Goal: Task Accomplishment & Management: Use online tool/utility

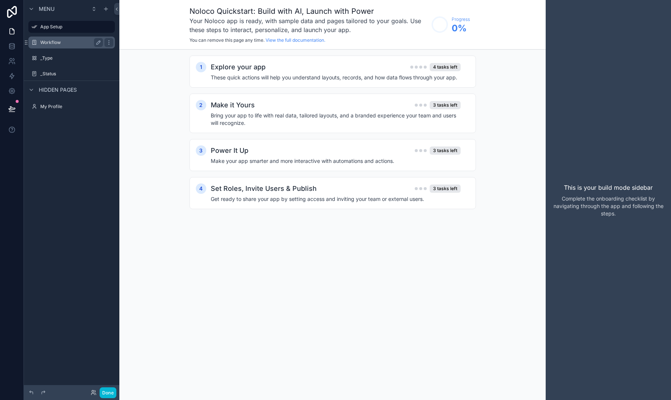
click at [46, 41] on label "Workflow" at bounding box center [70, 43] width 60 height 6
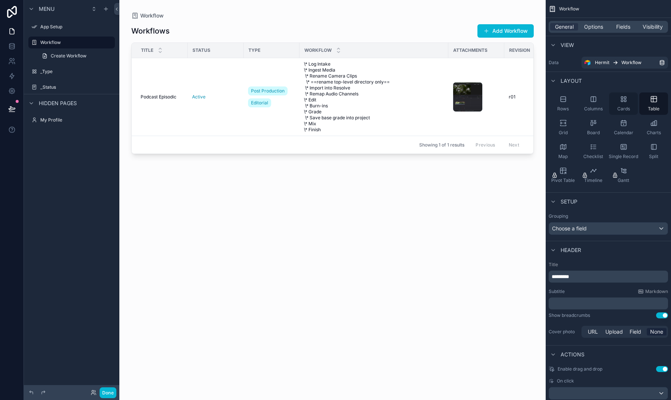
click at [622, 100] on icon "scrollable content" at bounding box center [622, 101] width 2 height 2
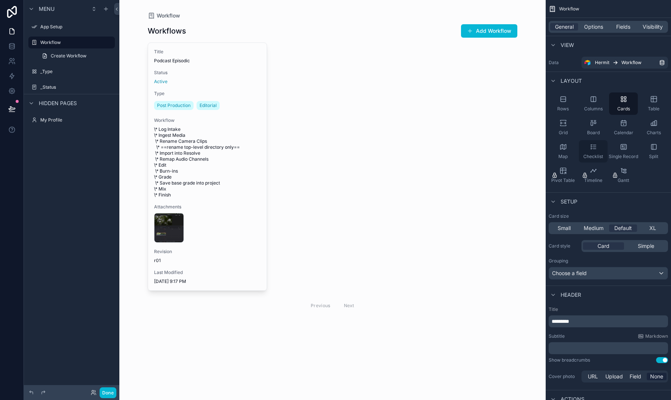
click at [597, 148] on div "Checklist" at bounding box center [593, 151] width 29 height 22
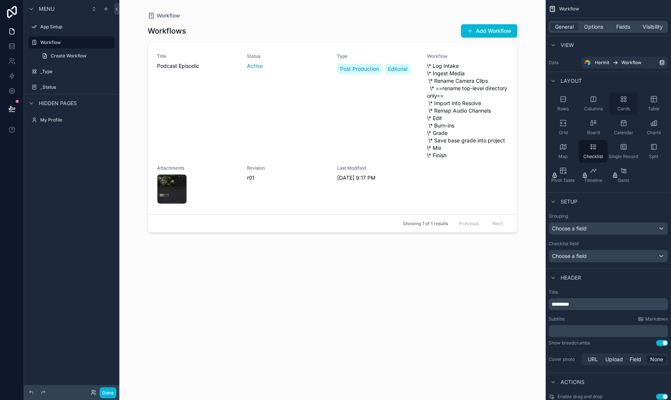
click at [623, 101] on icon "scrollable content" at bounding box center [623, 98] width 7 height 7
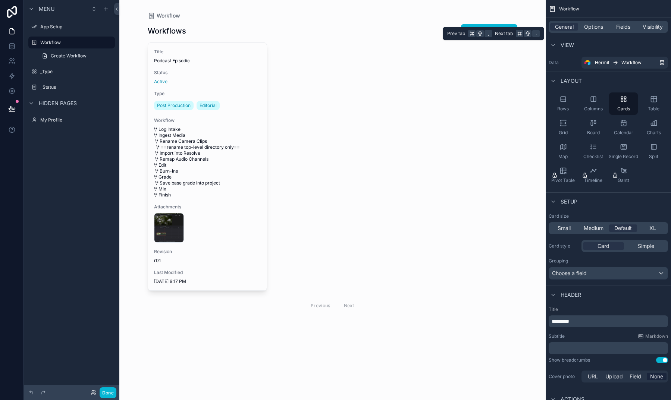
click at [605, 32] on div "General Options Fields Visibility" at bounding box center [607, 27] width 119 height 12
click at [563, 94] on div "Rows" at bounding box center [562, 103] width 29 height 22
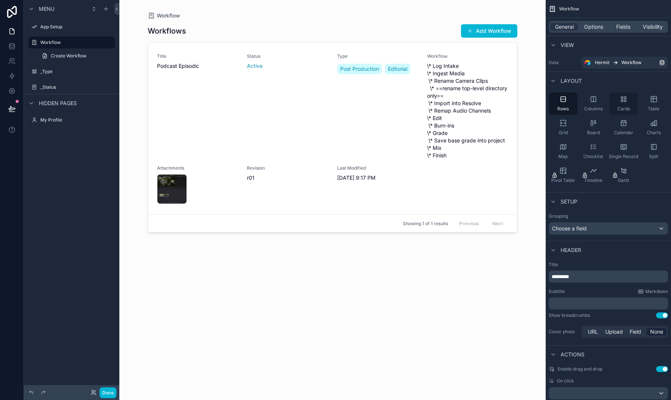
click at [620, 100] on icon "scrollable content" at bounding box center [623, 98] width 7 height 7
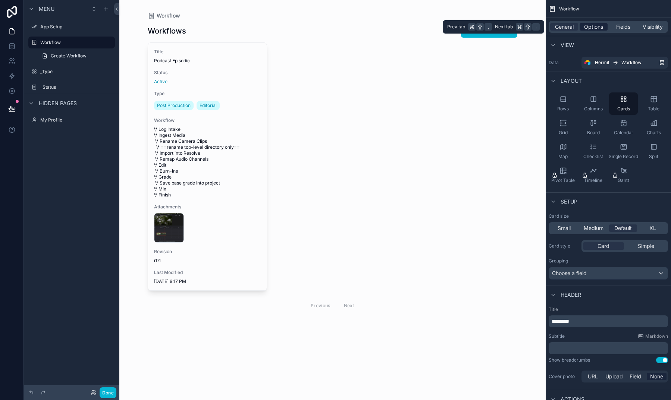
click at [598, 29] on span "Options" at bounding box center [593, 26] width 19 height 7
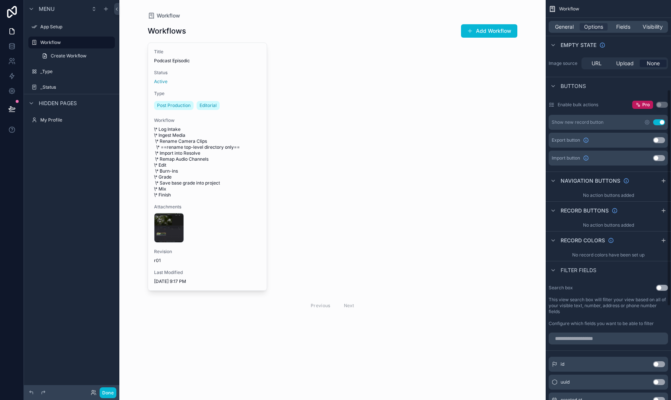
scroll to position [131, 0]
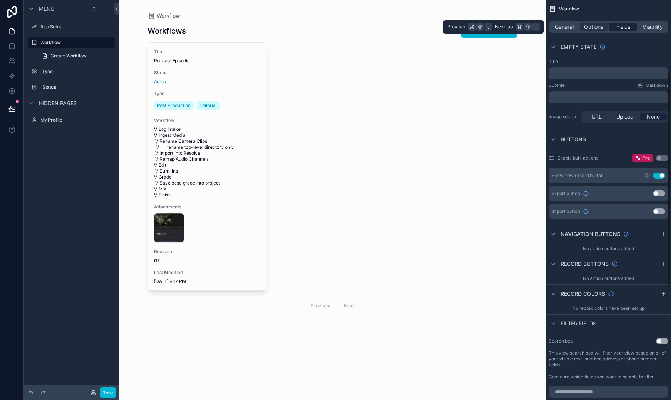
click at [616, 27] on span "Fields" at bounding box center [623, 26] width 14 height 7
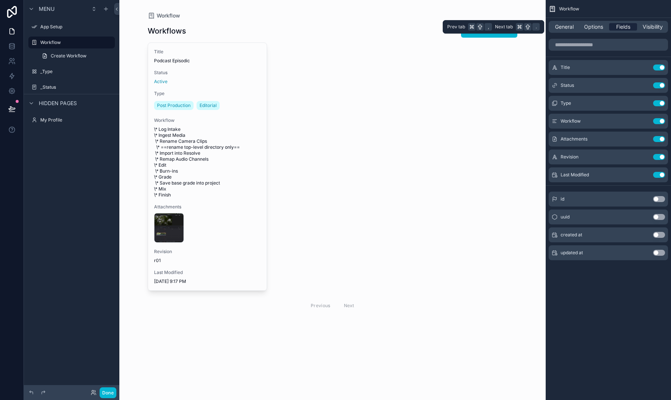
scroll to position [0, 0]
click at [642, 67] on icon "scrollable content" at bounding box center [644, 67] width 6 height 6
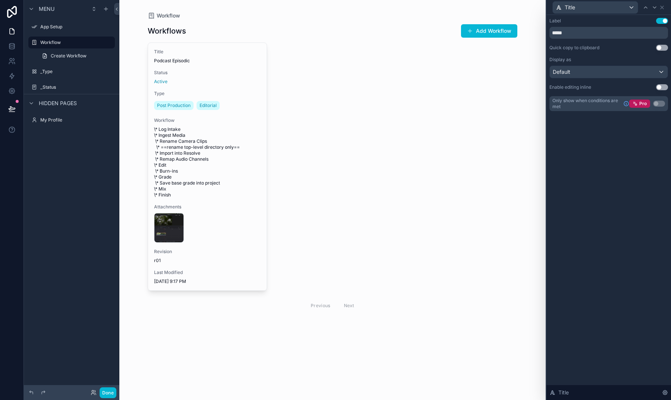
click at [654, 68] on div "Default" at bounding box center [609, 72] width 118 height 12
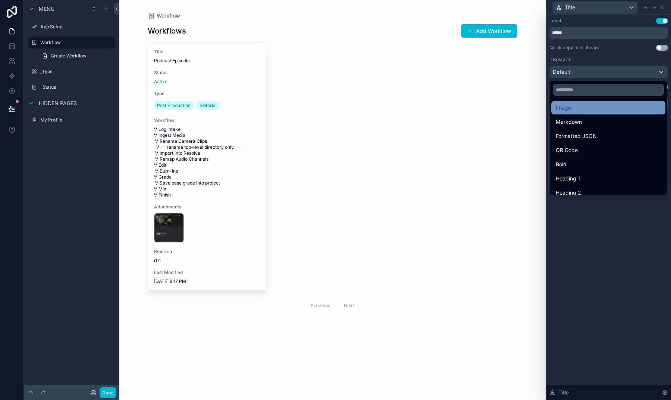
scroll to position [73, 0]
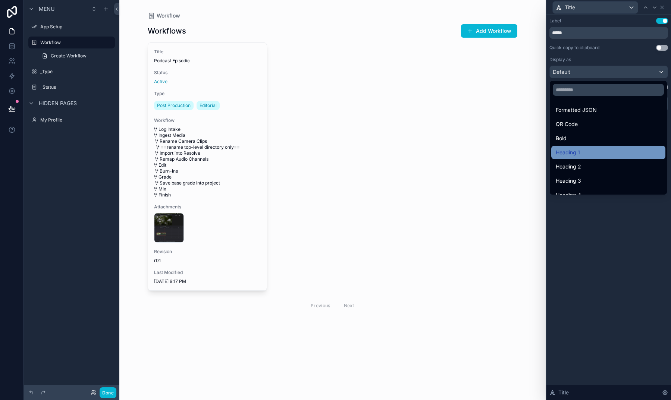
click at [581, 158] on div "Heading 1" at bounding box center [608, 152] width 114 height 13
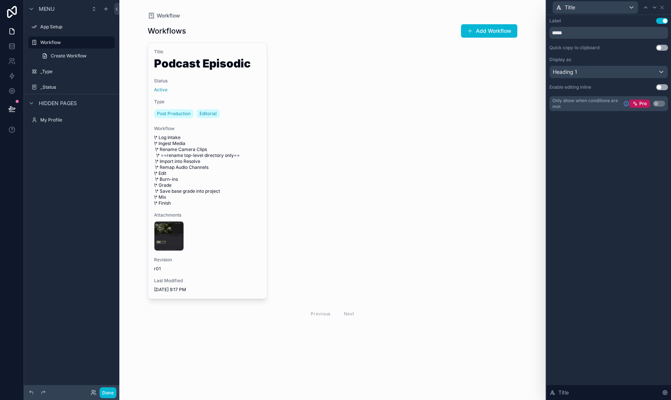
click at [569, 70] on span "Heading 1" at bounding box center [565, 71] width 24 height 7
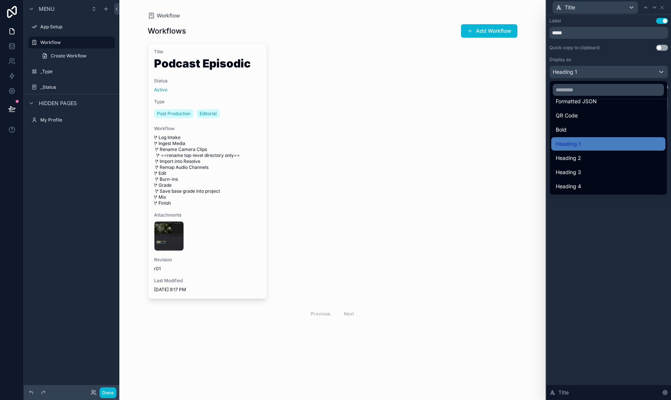
scroll to position [81, 0]
click at [580, 161] on span "Heading 2" at bounding box center [568, 158] width 25 height 9
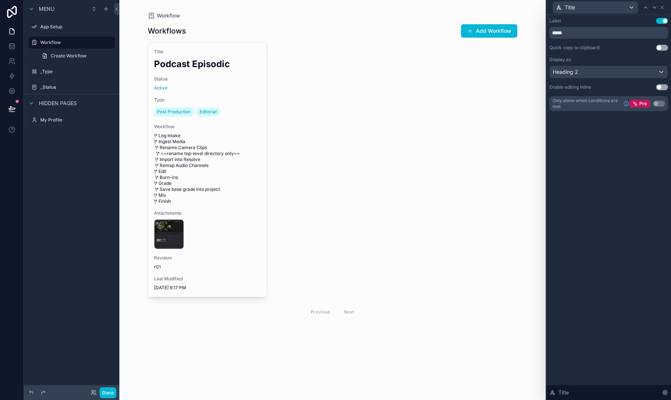
click at [570, 65] on div "Display as Heading 2" at bounding box center [608, 68] width 119 height 22
click at [570, 70] on span "Heading 2" at bounding box center [565, 71] width 25 height 7
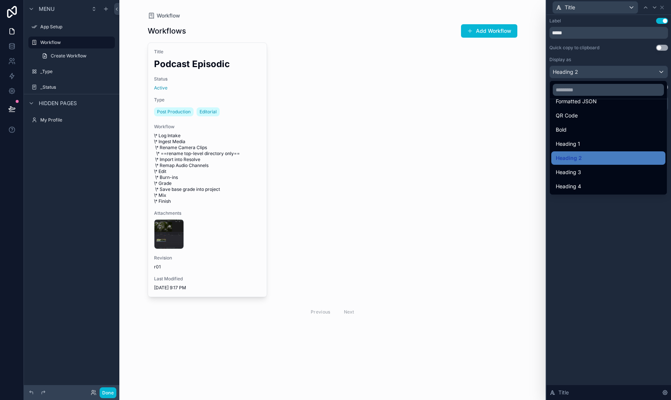
scroll to position [0, 0]
click at [586, 174] on div "Heading 3" at bounding box center [608, 172] width 105 height 9
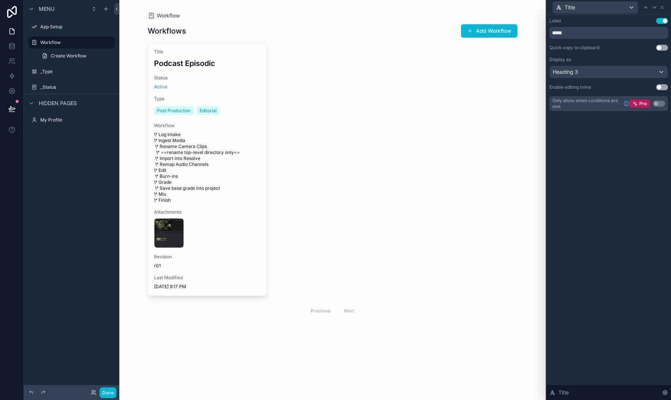
click at [569, 76] on div "Heading 3" at bounding box center [609, 72] width 118 height 12
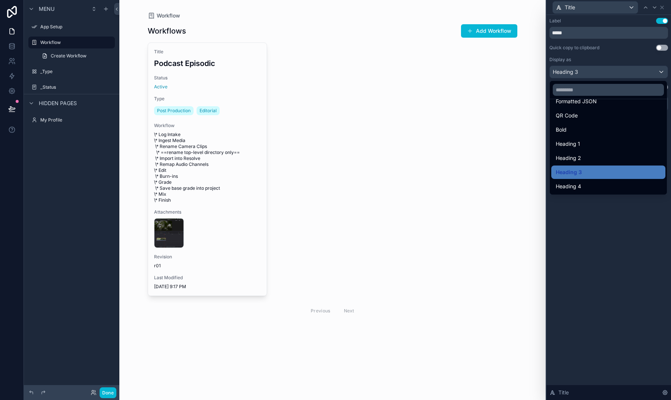
scroll to position [81, 0]
click at [576, 188] on span "Heading 4" at bounding box center [568, 186] width 25 height 9
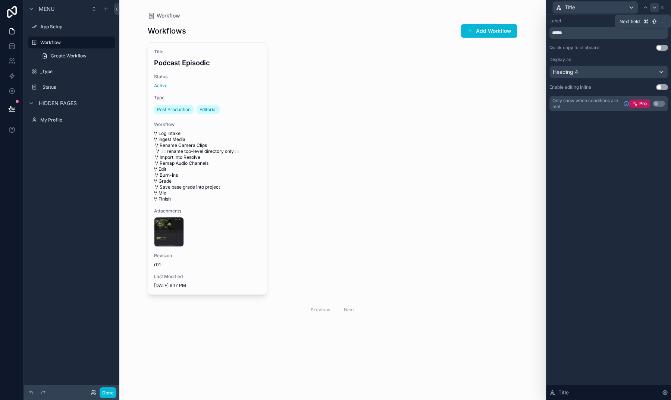
click at [655, 10] on icon at bounding box center [654, 7] width 6 height 6
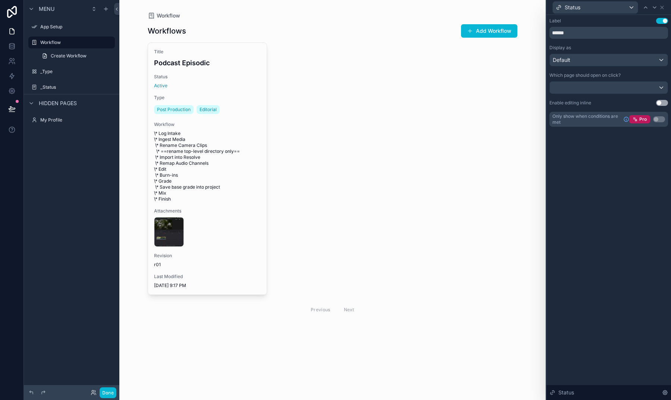
click at [578, 57] on div "Default" at bounding box center [609, 60] width 118 height 12
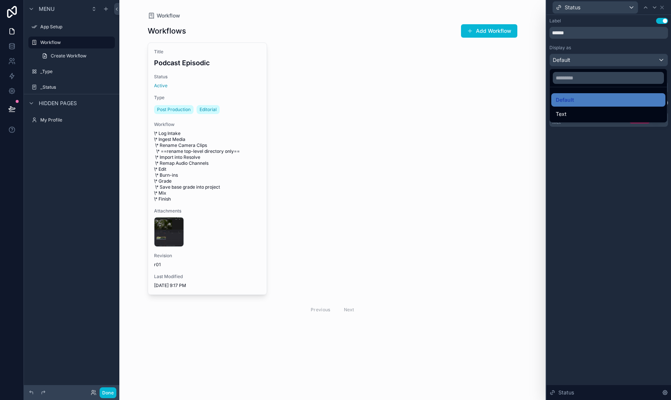
click at [580, 49] on div at bounding box center [608, 200] width 125 height 400
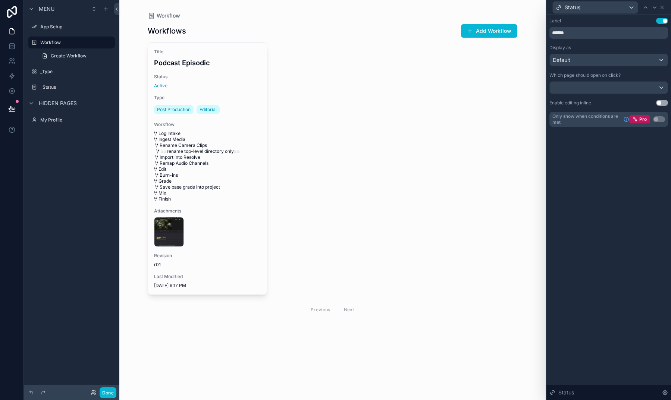
click at [660, 18] on button "Use setting" at bounding box center [662, 21] width 12 height 6
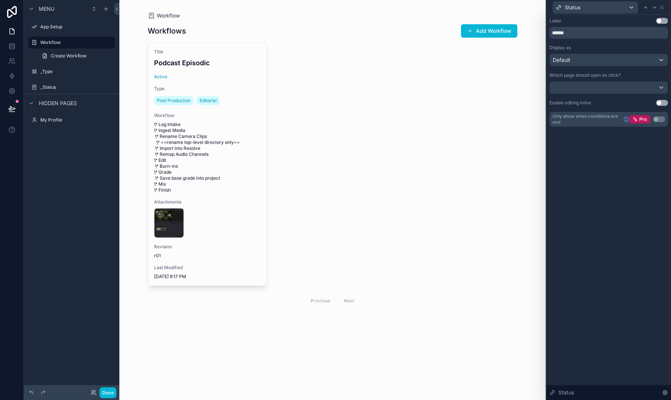
click at [659, 21] on button "Use setting" at bounding box center [662, 21] width 12 height 6
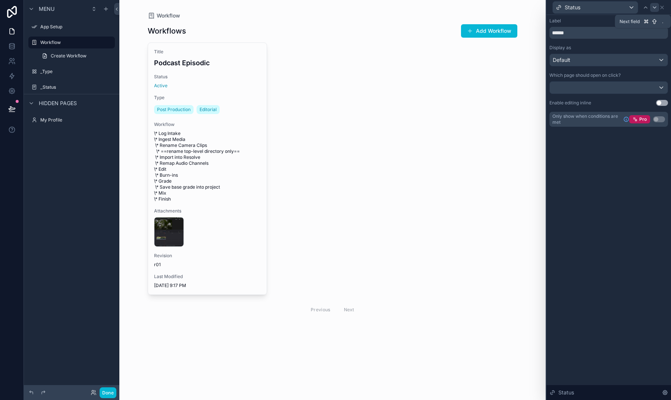
click at [655, 8] on icon at bounding box center [654, 7] width 6 height 6
click at [608, 60] on div "Default" at bounding box center [609, 60] width 118 height 12
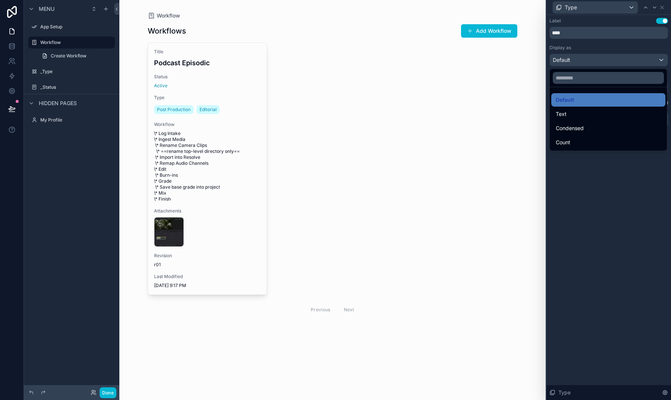
click at [610, 51] on div at bounding box center [608, 200] width 125 height 400
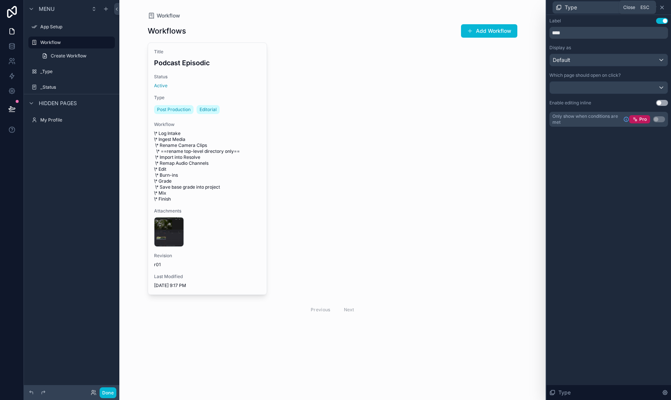
click at [659, 9] on icon at bounding box center [662, 7] width 6 height 6
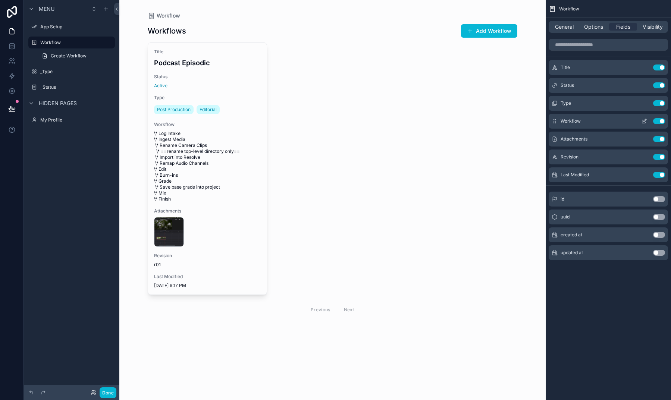
click at [657, 121] on button "Use setting" at bounding box center [659, 121] width 12 height 6
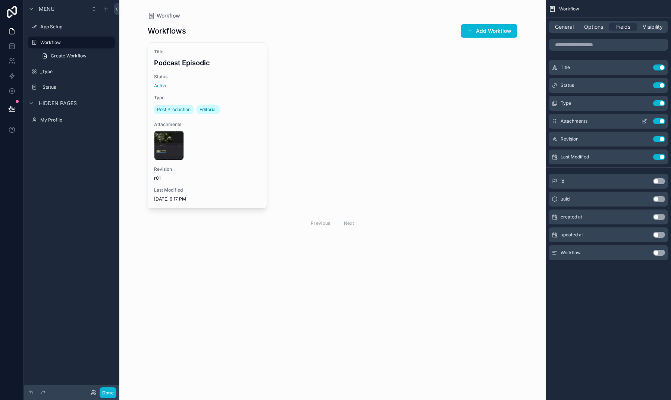
click at [656, 120] on button "Use setting" at bounding box center [659, 121] width 12 height 6
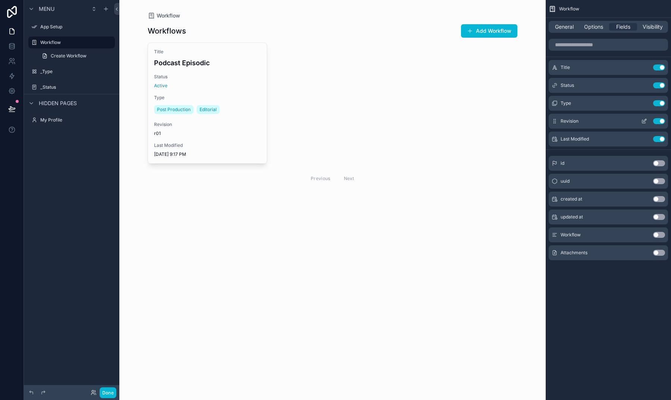
click at [640, 121] on button "scrollable content" at bounding box center [644, 121] width 12 height 6
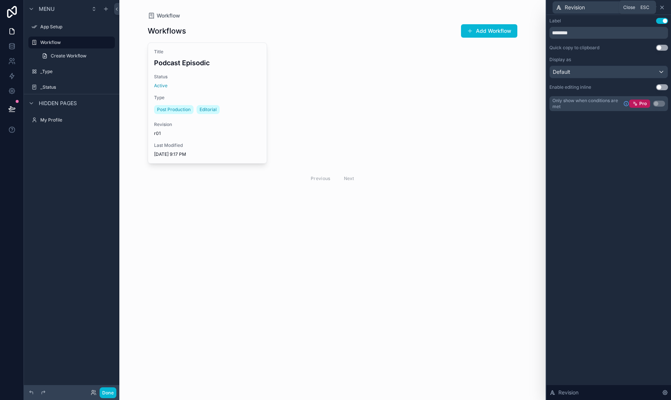
click at [663, 9] on icon at bounding box center [661, 7] width 3 height 3
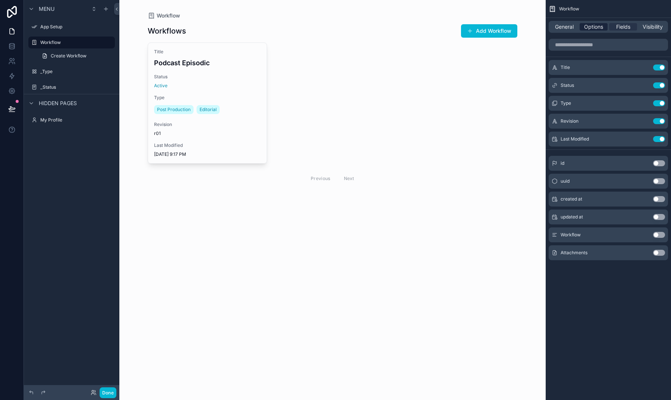
click at [601, 24] on span "Options" at bounding box center [593, 26] width 19 height 7
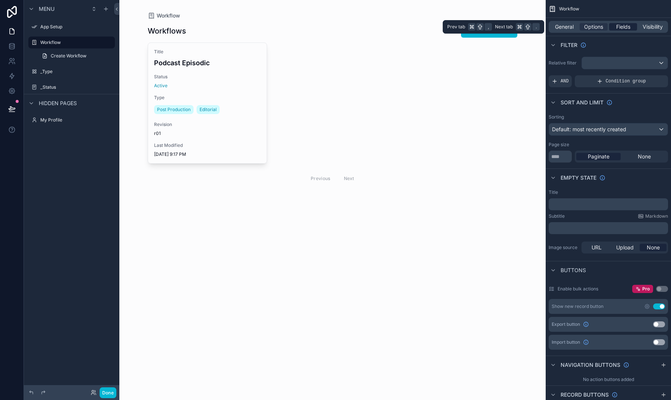
click at [618, 26] on span "Fields" at bounding box center [623, 26] width 14 height 7
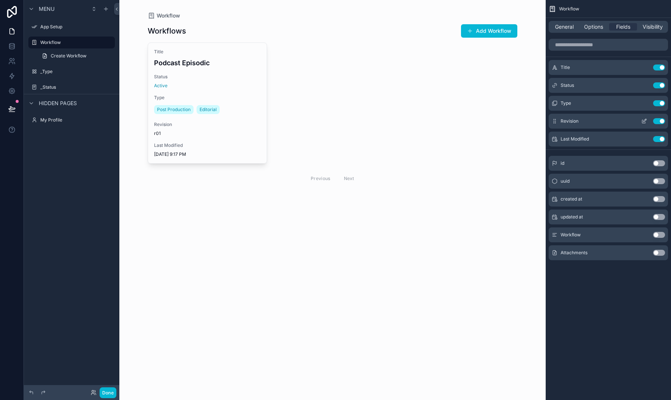
click at [642, 120] on icon "scrollable content" at bounding box center [643, 121] width 3 height 3
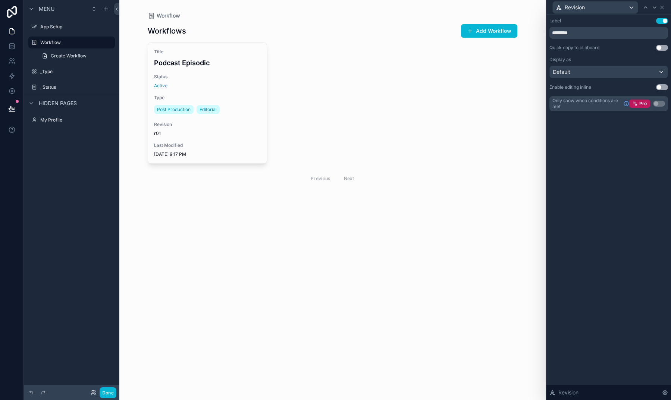
click at [583, 66] on div "Default" at bounding box center [609, 72] width 118 height 12
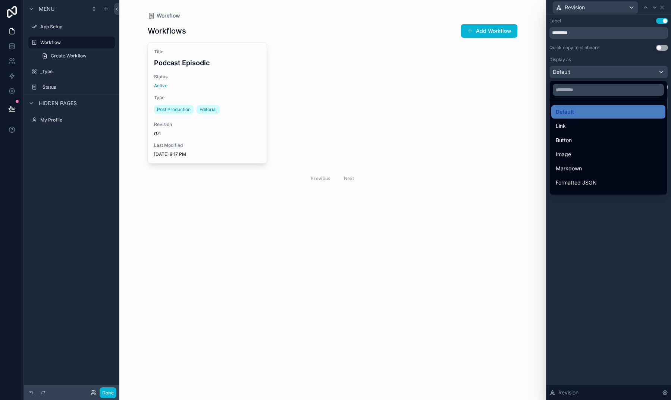
click at [583, 71] on div at bounding box center [608, 200] width 125 height 400
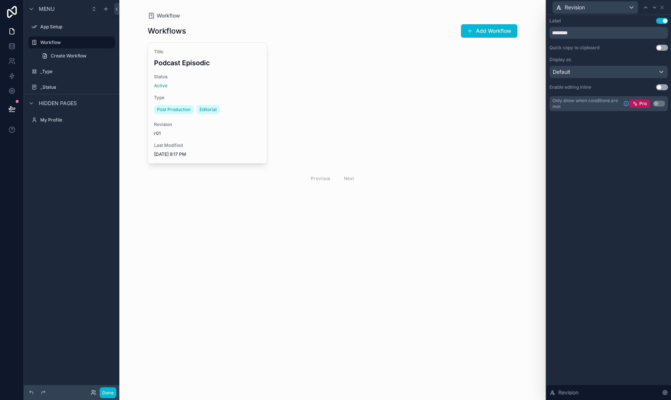
click at [660, 22] on button "Use setting" at bounding box center [662, 21] width 12 height 6
click at [595, 76] on div "Default" at bounding box center [609, 72] width 118 height 12
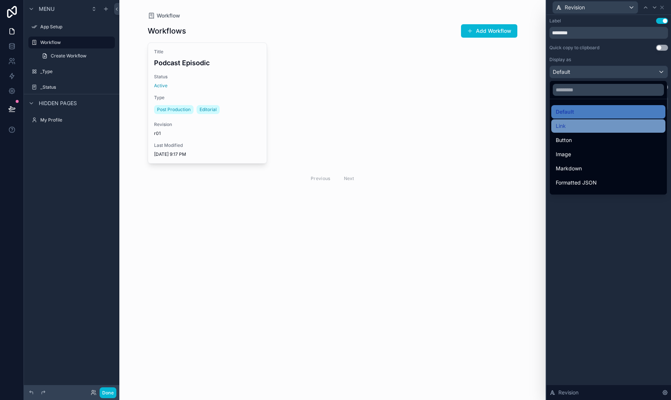
scroll to position [0, 0]
click at [572, 224] on div at bounding box center [608, 200] width 125 height 400
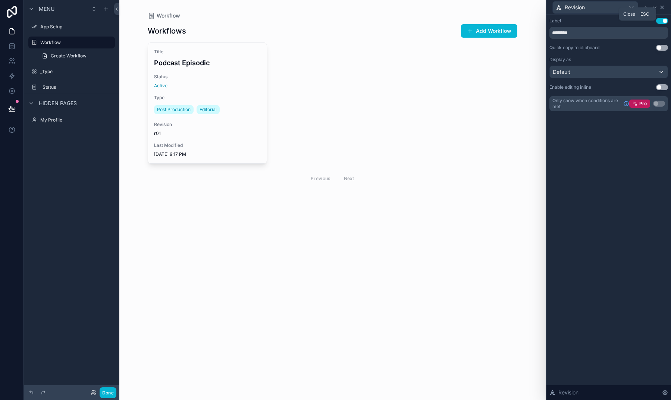
click at [664, 7] on icon at bounding box center [662, 7] width 6 height 6
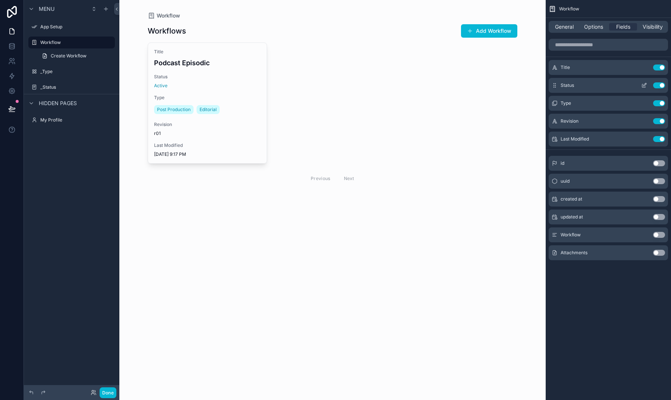
click at [660, 85] on button "Use setting" at bounding box center [659, 85] width 12 height 6
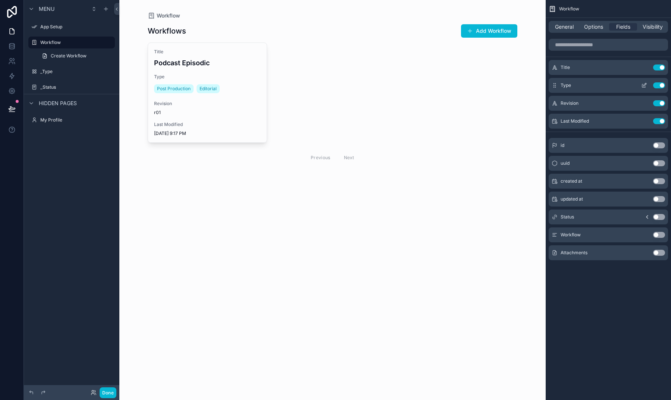
click at [643, 85] on icon "scrollable content" at bounding box center [644, 84] width 3 height 3
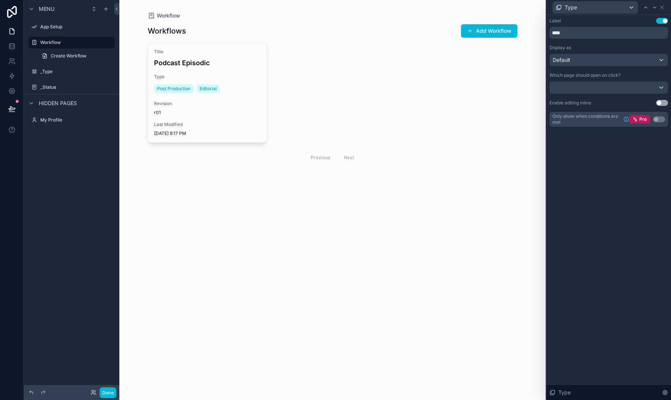
click at [600, 63] on div "Default" at bounding box center [609, 60] width 118 height 12
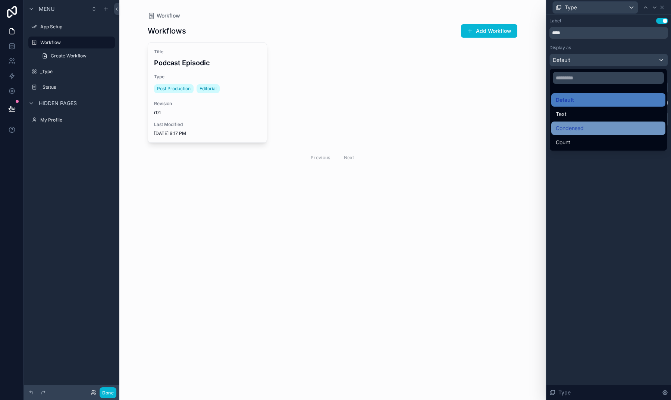
click at [593, 127] on div "Condensed" at bounding box center [608, 128] width 105 height 9
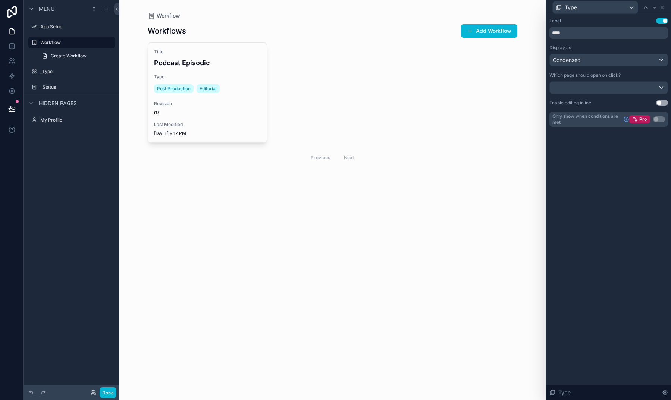
click at [585, 59] on div "Condensed" at bounding box center [609, 60] width 118 height 12
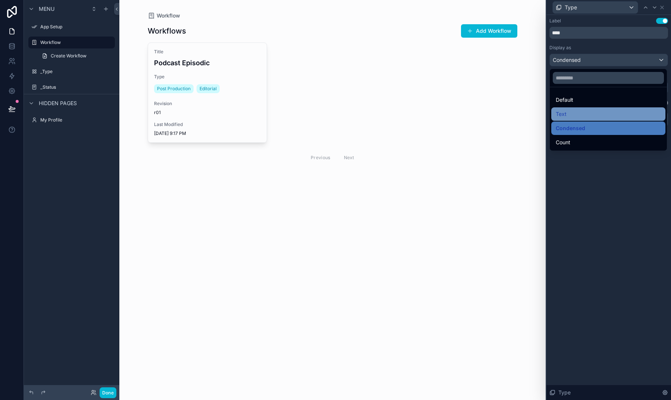
click at [587, 110] on div "Text" at bounding box center [608, 114] width 105 height 9
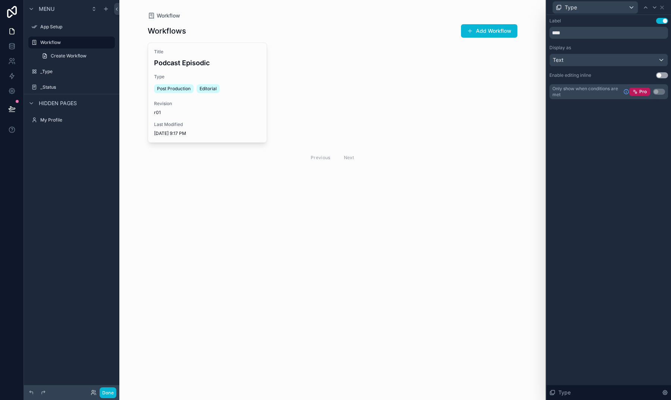
click at [575, 64] on div "Text" at bounding box center [609, 60] width 118 height 12
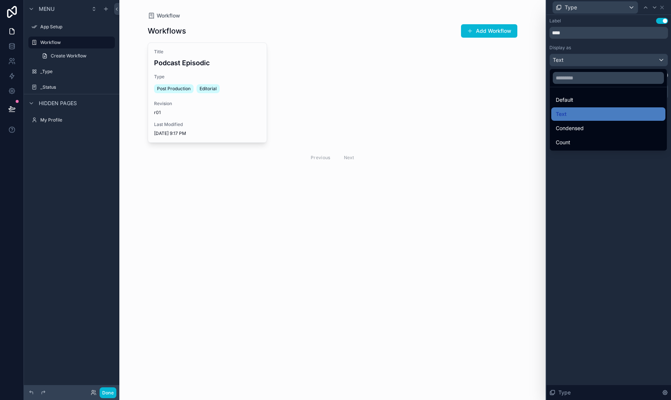
click at [582, 135] on ul "Default Text Condensed Count" at bounding box center [608, 118] width 117 height 63
click at [582, 139] on div "Count" at bounding box center [608, 142] width 105 height 9
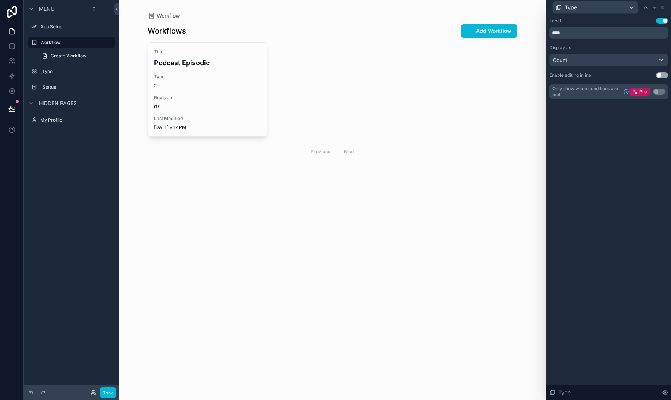
click at [576, 60] on div "Count" at bounding box center [609, 60] width 118 height 12
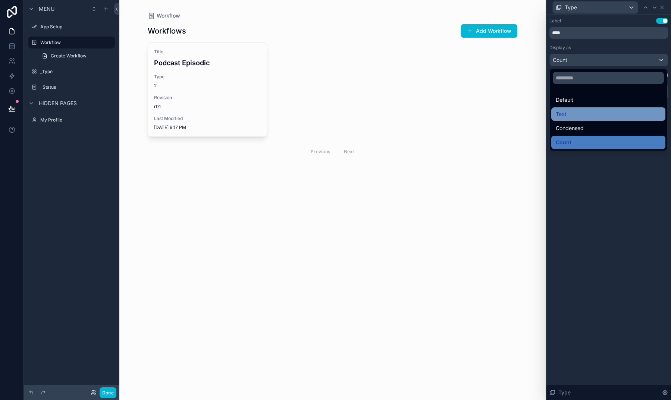
click at [580, 116] on div "Text" at bounding box center [608, 114] width 105 height 9
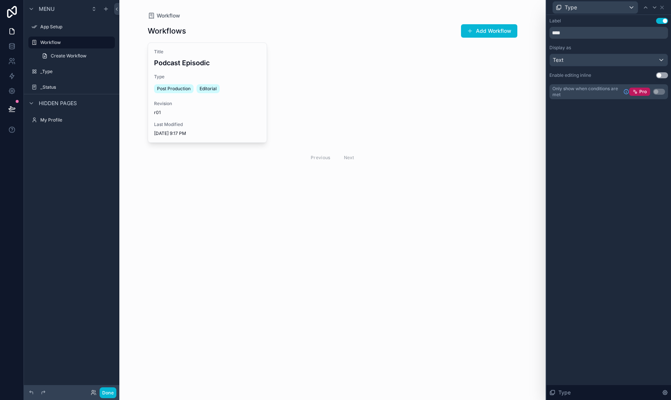
click at [573, 59] on div "Text" at bounding box center [609, 60] width 118 height 12
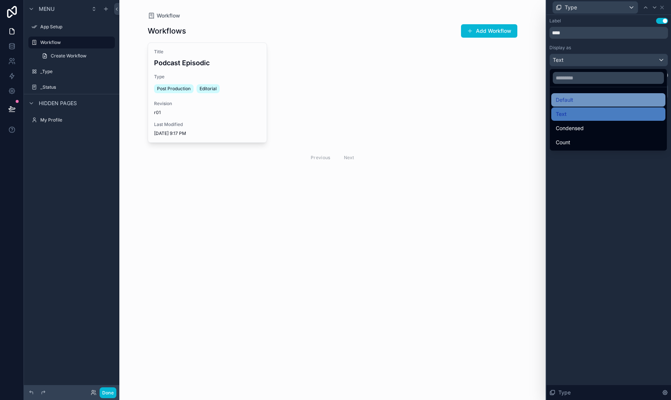
click at [575, 97] on div "Default" at bounding box center [608, 99] width 105 height 9
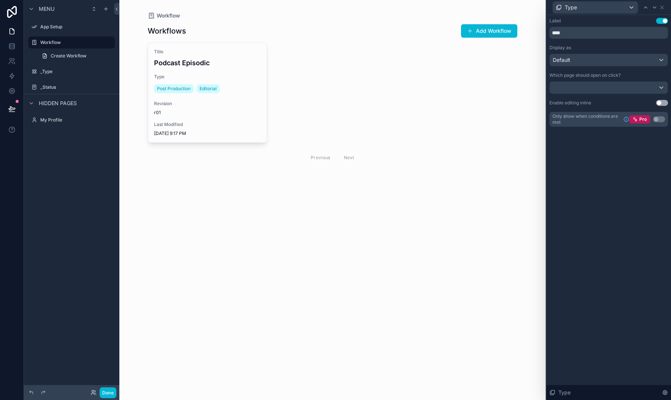
click at [578, 88] on div at bounding box center [609, 88] width 118 height 12
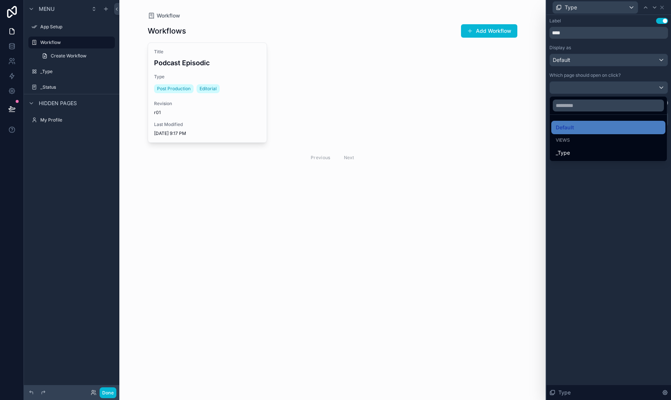
click at [578, 88] on div at bounding box center [608, 200] width 125 height 400
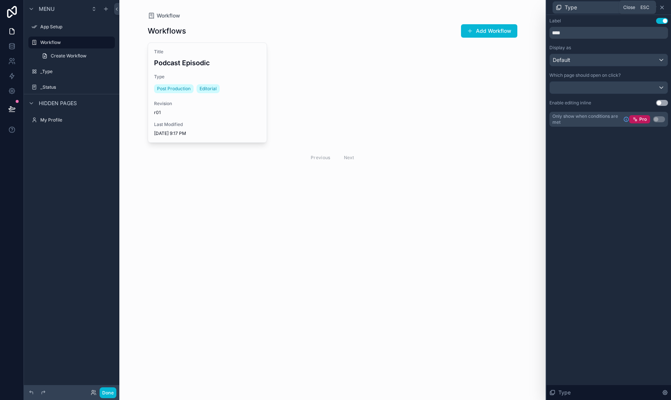
click at [661, 8] on icon at bounding box center [661, 7] width 3 height 3
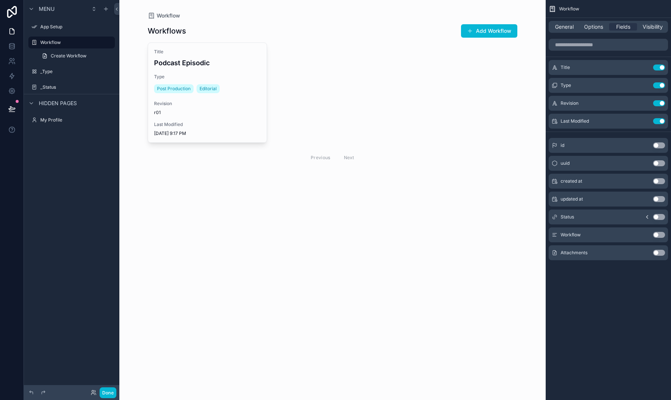
click at [294, 87] on div "scrollable content" at bounding box center [332, 95] width 381 height 190
click at [659, 83] on button "Use setting" at bounding box center [659, 85] width 12 height 6
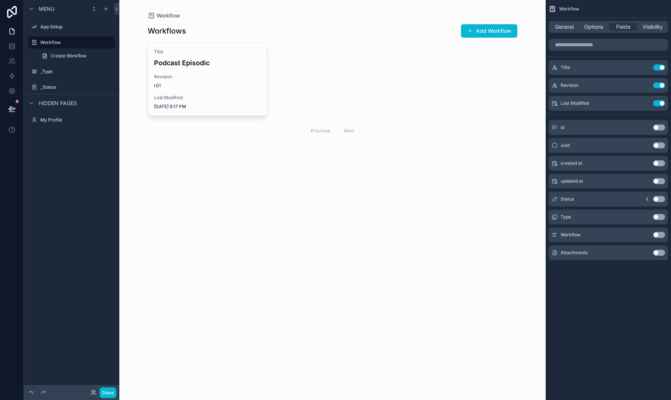
click at [657, 217] on button "Use setting" at bounding box center [659, 217] width 12 height 6
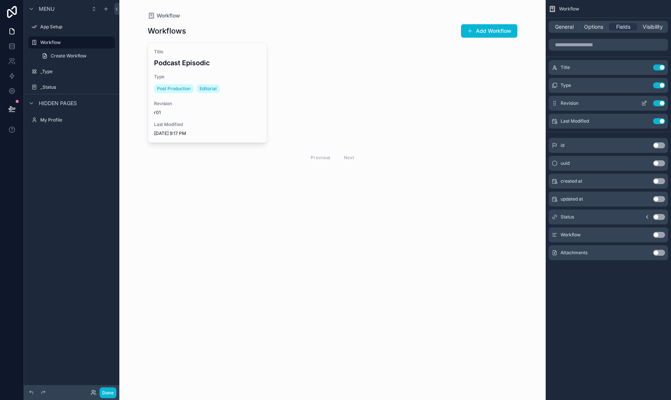
click at [659, 103] on button "Use setting" at bounding box center [659, 103] width 12 height 6
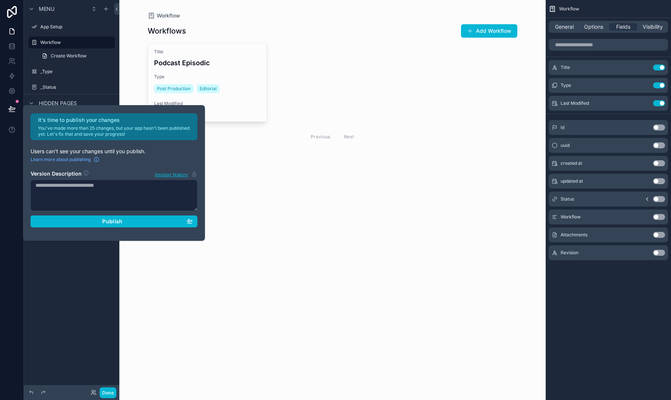
click at [79, 321] on div "Menu App Setup Workflow Create Workflow _Type _Status Hidden pages My Profile" at bounding box center [71, 195] width 95 height 391
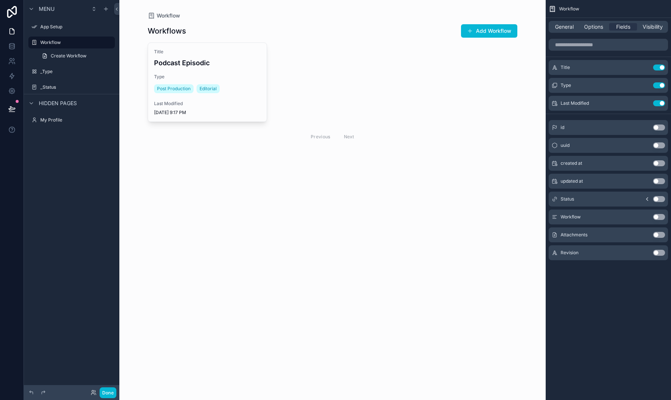
click at [105, 263] on div "Menu App Setup Workflow Create Workflow _Type _Status Hidden pages My Profile" at bounding box center [71, 195] width 95 height 391
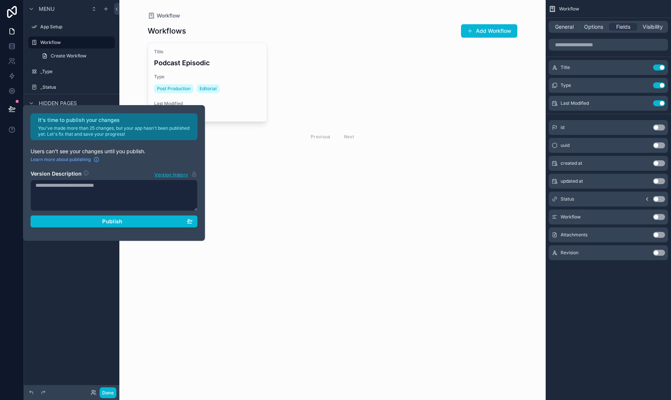
click at [185, 129] on p "You've made more than 25 changes, but your app hasn't been published yet. Let's…" at bounding box center [115, 131] width 155 height 12
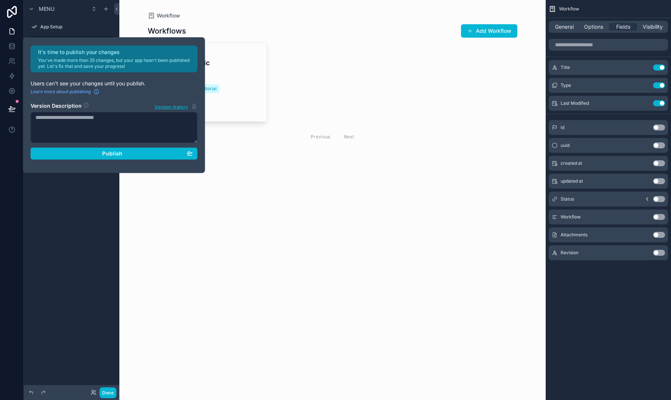
click at [58, 244] on div "Menu App Setup Workflow Create Workflow _Type _Status Hidden pages My Profile" at bounding box center [71, 195] width 95 height 391
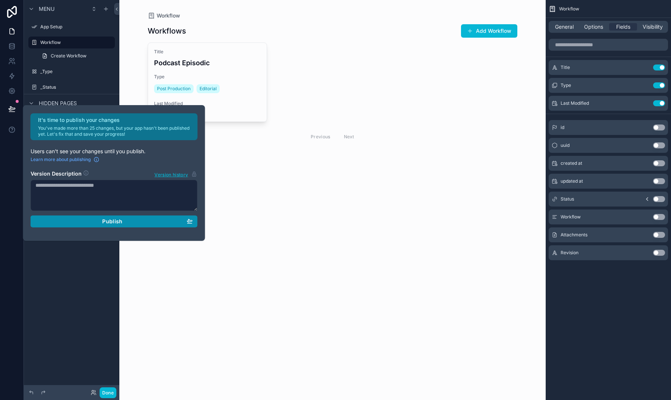
click at [119, 221] on span "Publish" at bounding box center [112, 221] width 20 height 7
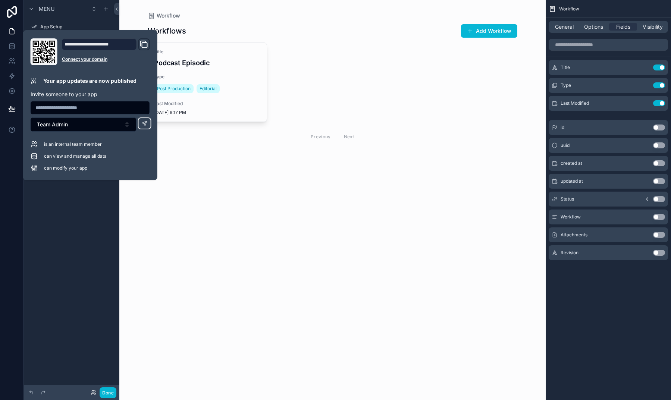
click at [92, 201] on div "Menu App Setup Workflow Create Workflow _Type _Status Hidden pages My Profile" at bounding box center [71, 195] width 95 height 391
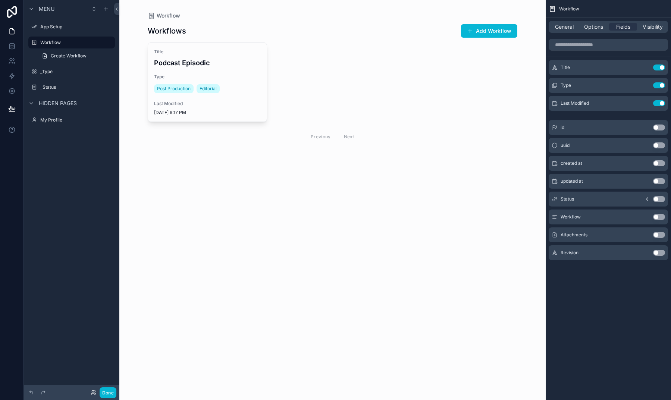
click at [656, 251] on button "Use setting" at bounding box center [659, 253] width 12 height 6
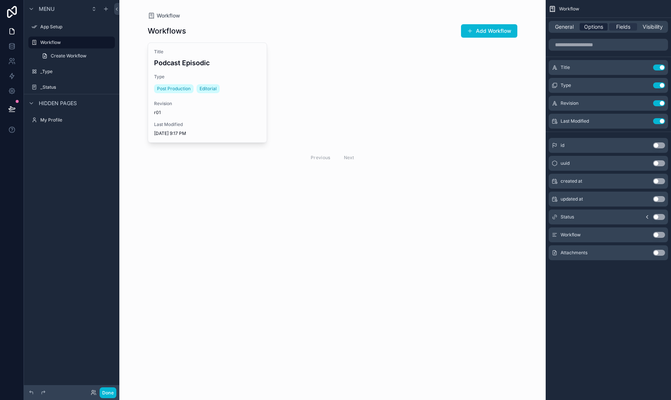
click at [587, 26] on span "Options" at bounding box center [593, 26] width 19 height 7
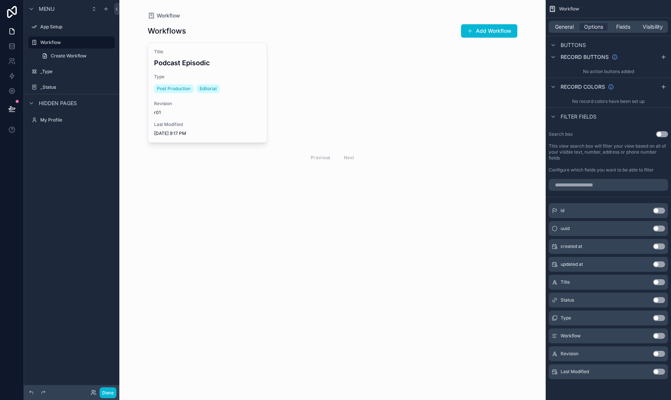
click at [661, 133] on button "Use setting" at bounding box center [662, 134] width 12 height 6
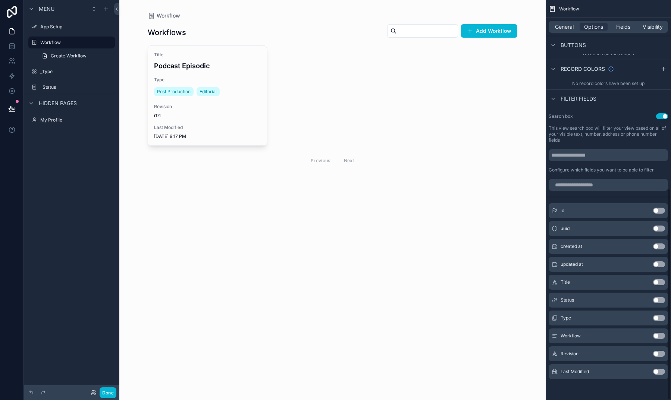
scroll to position [356, 0]
click at [657, 318] on button "Use setting" at bounding box center [659, 318] width 12 height 6
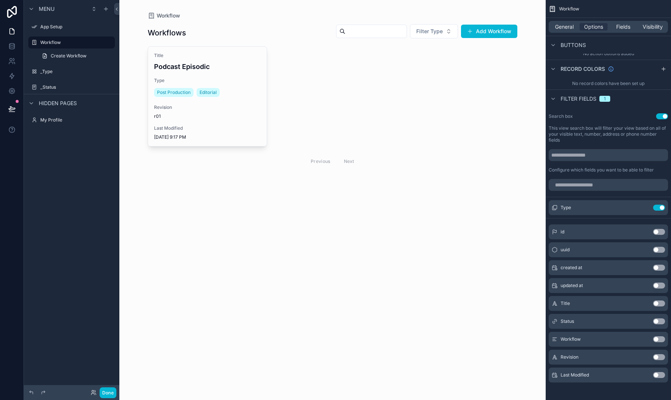
click at [662, 119] on div "Search box Use setting This view search box will filter your view based on all …" at bounding box center [607, 143] width 125 height 66
click at [661, 115] on button "Use setting" at bounding box center [662, 116] width 12 height 6
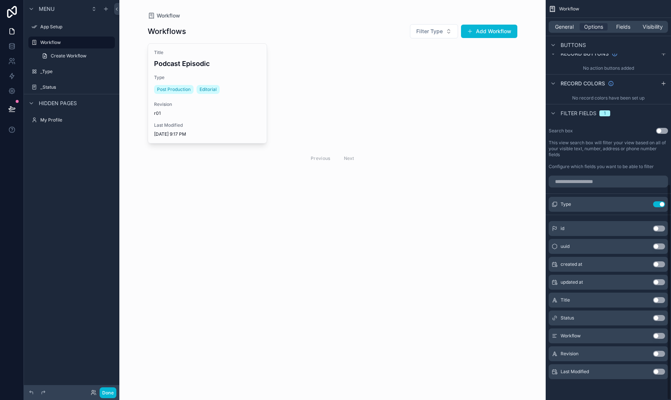
click at [660, 130] on button "Use setting" at bounding box center [662, 131] width 12 height 6
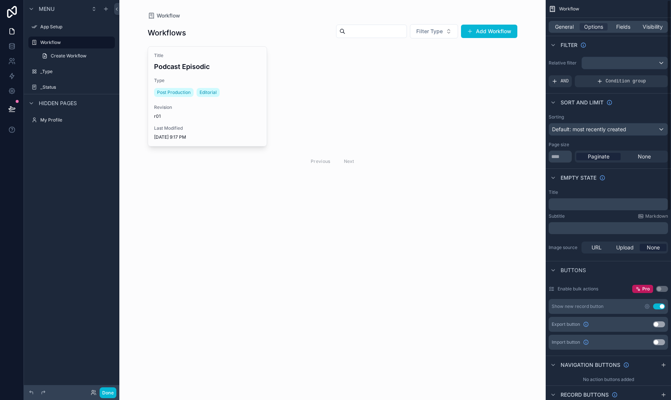
scroll to position [0, 0]
click at [649, 305] on icon "scrollable content" at bounding box center [647, 306] width 6 height 6
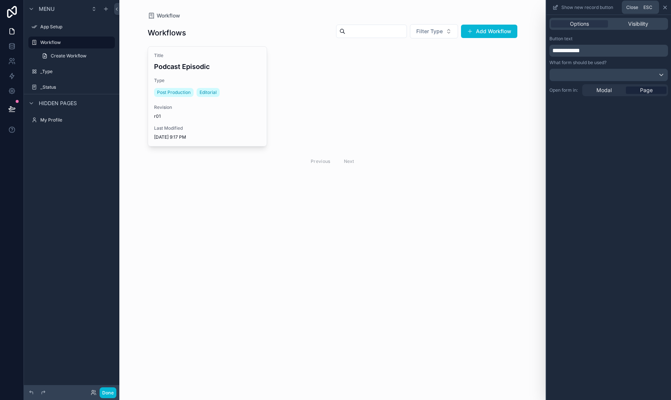
click at [665, 8] on icon at bounding box center [664, 7] width 3 height 3
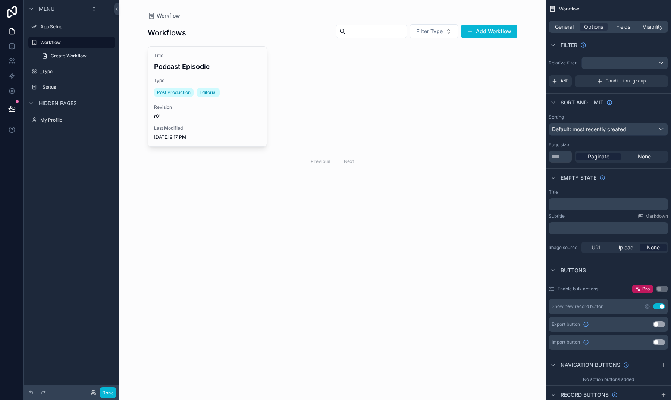
click at [657, 305] on button "Use setting" at bounding box center [659, 306] width 12 height 6
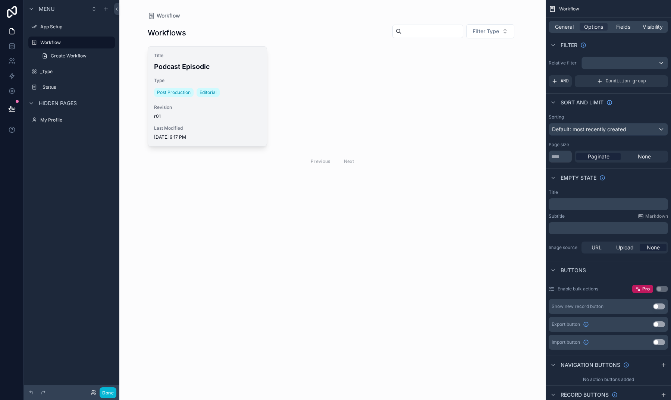
click at [251, 89] on div "Post Production Editorial" at bounding box center [207, 92] width 107 height 12
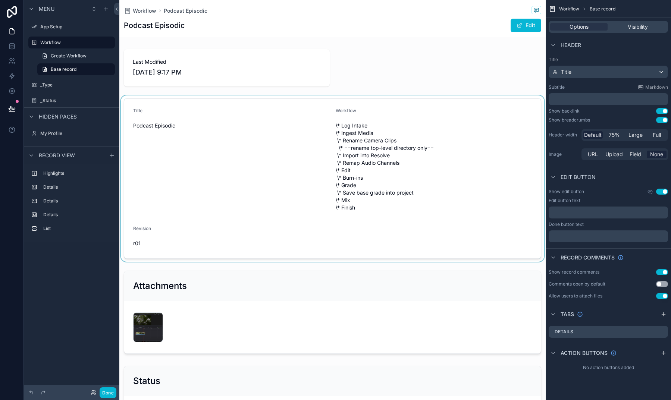
click at [285, 102] on div "scrollable content" at bounding box center [332, 178] width 426 height 166
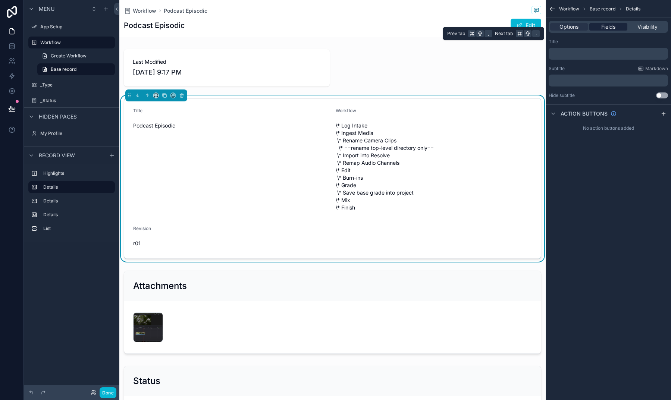
click at [601, 27] on span "Fields" at bounding box center [608, 26] width 14 height 7
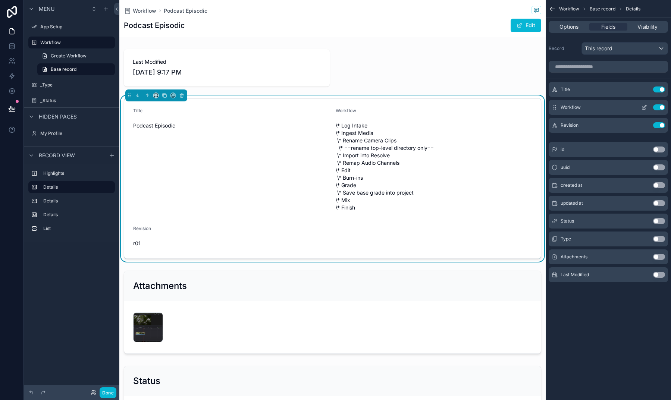
click at [645, 107] on icon "scrollable content" at bounding box center [644, 106] width 3 height 3
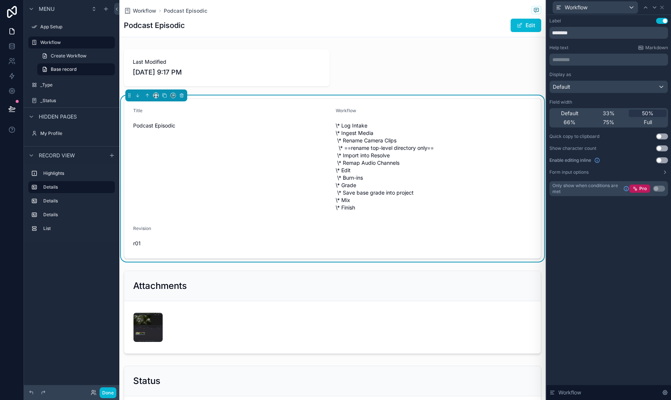
click at [577, 88] on div "Default" at bounding box center [609, 87] width 118 height 12
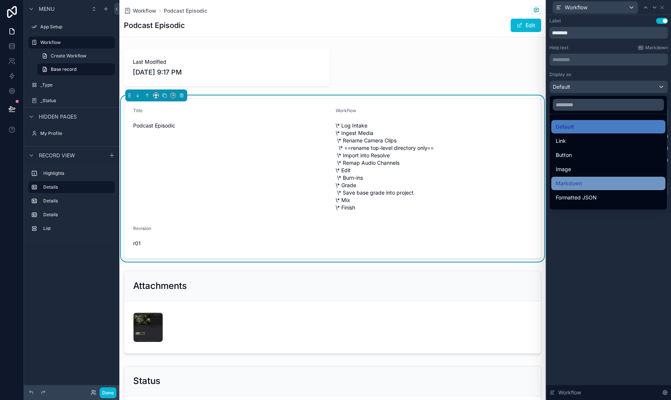
click at [577, 180] on span "Markdown" at bounding box center [569, 183] width 26 height 9
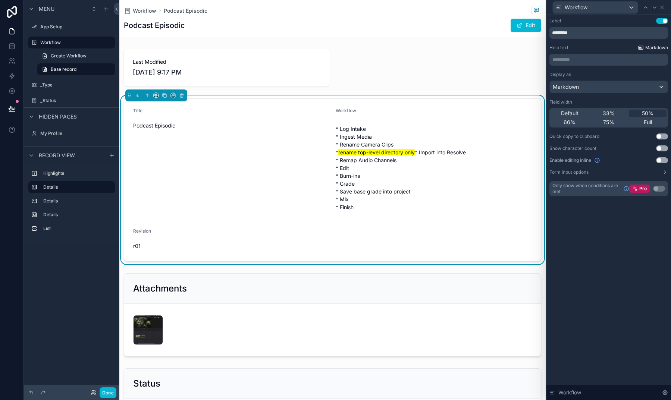
click at [645, 47] on link "Markdown" at bounding box center [653, 48] width 30 height 6
click at [663, 8] on icon at bounding box center [662, 7] width 6 height 6
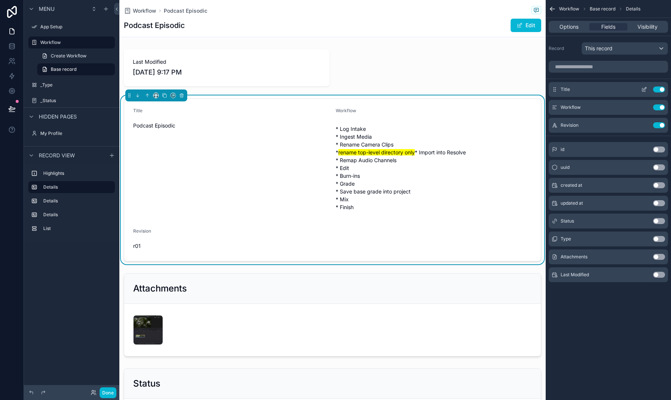
click at [658, 89] on button "Use setting" at bounding box center [659, 89] width 12 height 6
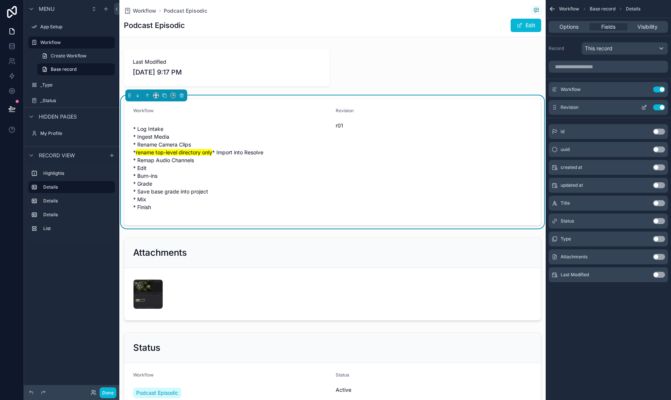
click at [659, 106] on button "Use setting" at bounding box center [659, 107] width 12 height 6
click at [110, 391] on button "Done" at bounding box center [108, 392] width 17 height 11
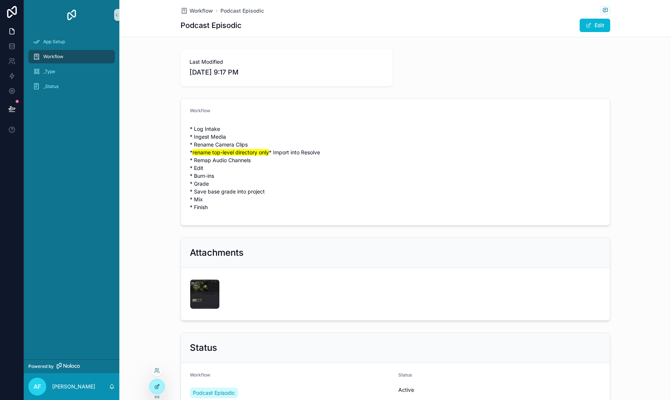
click at [161, 382] on div at bounding box center [157, 387] width 15 height 14
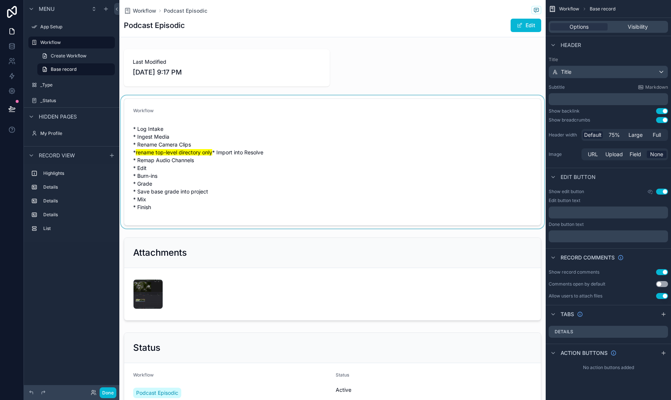
click at [315, 161] on div "scrollable content" at bounding box center [332, 161] width 426 height 133
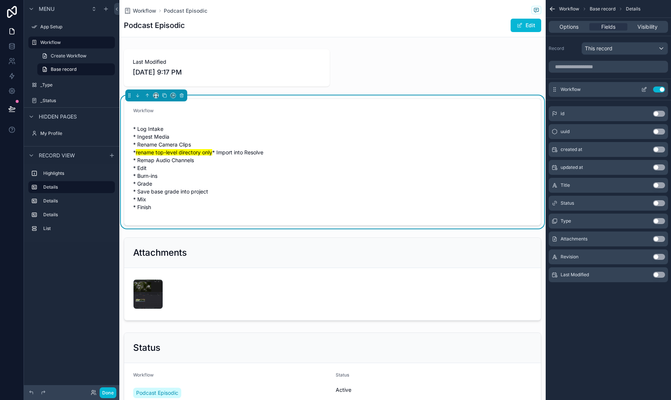
click at [644, 89] on icon "scrollable content" at bounding box center [644, 88] width 3 height 3
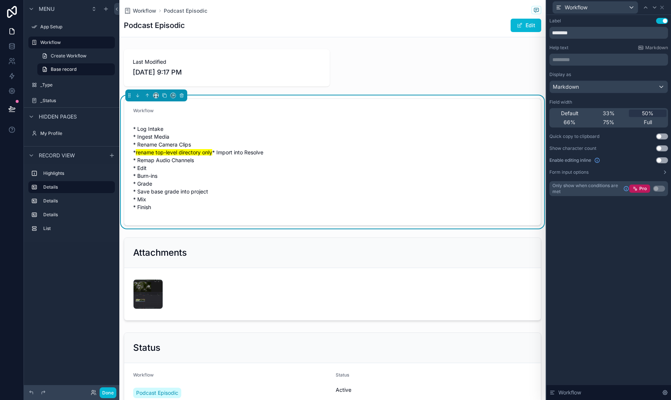
click at [567, 86] on span "Markdown" at bounding box center [566, 86] width 26 height 7
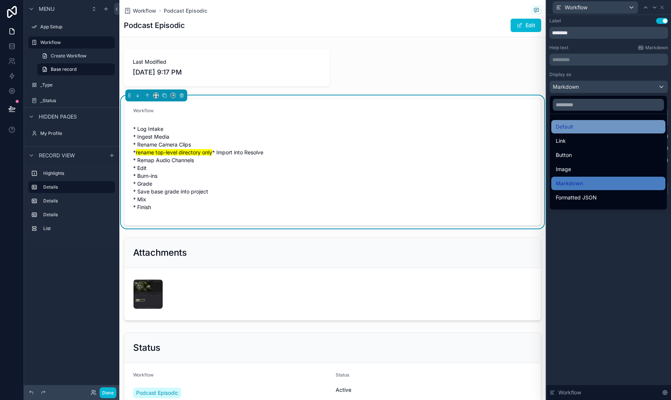
click at [574, 122] on div "Default" at bounding box center [608, 126] width 105 height 9
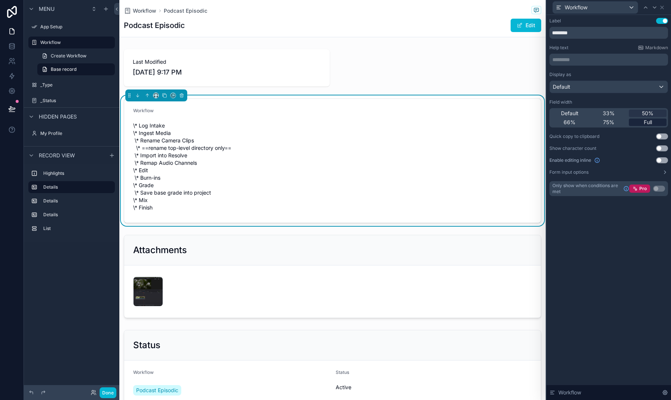
click at [645, 121] on span "Full" at bounding box center [647, 122] width 8 height 7
click at [593, 89] on div "Default" at bounding box center [609, 87] width 118 height 12
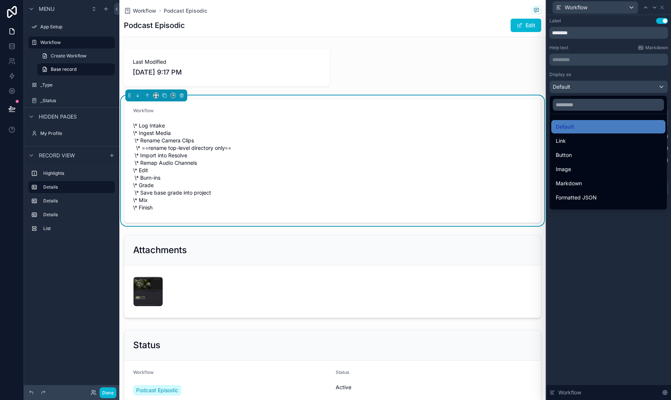
click at [593, 89] on div at bounding box center [608, 200] width 125 height 400
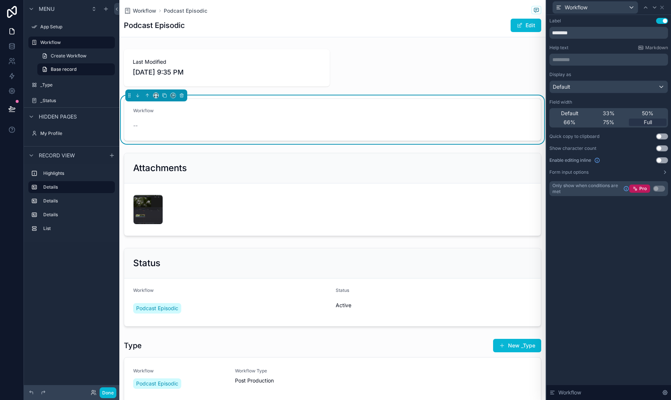
click at [556, 87] on span "Default" at bounding box center [562, 86] width 18 height 7
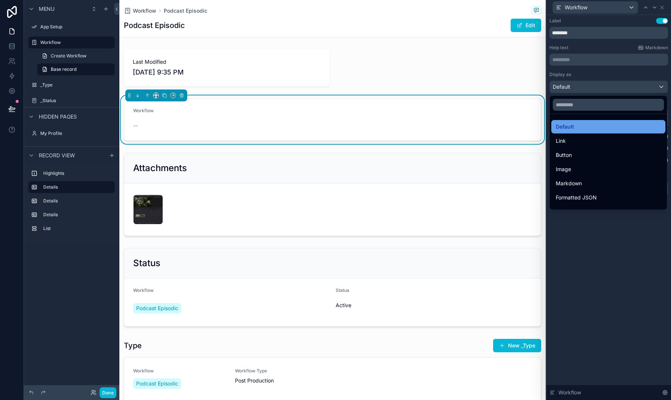
click at [560, 128] on span "Default" at bounding box center [565, 126] width 18 height 9
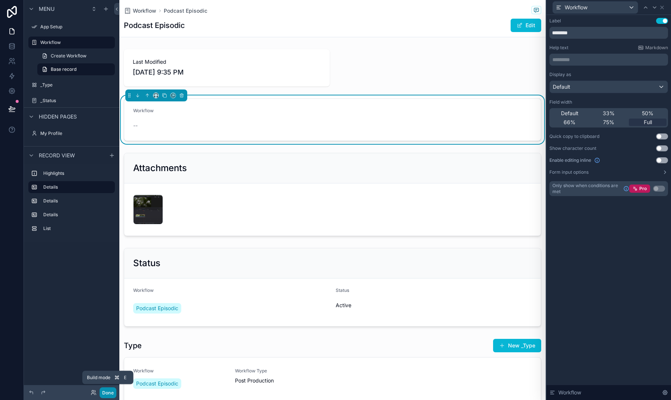
click at [105, 391] on button "Done" at bounding box center [108, 392] width 17 height 11
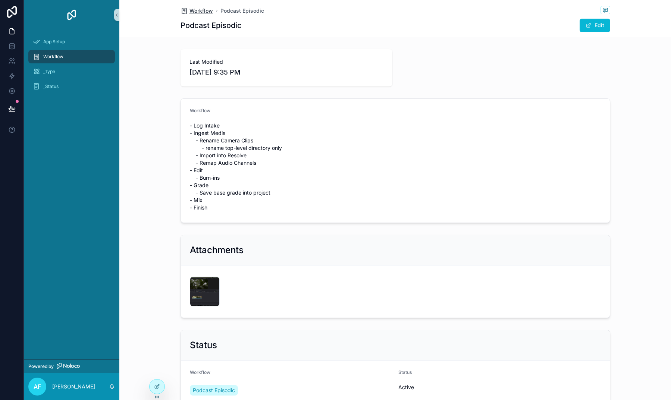
click at [198, 10] on span "Workflow" at bounding box center [200, 10] width 23 height 7
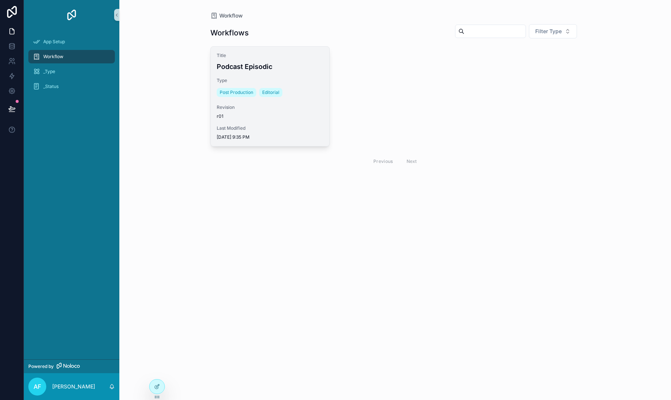
click at [227, 107] on span "Revision" at bounding box center [270, 107] width 107 height 6
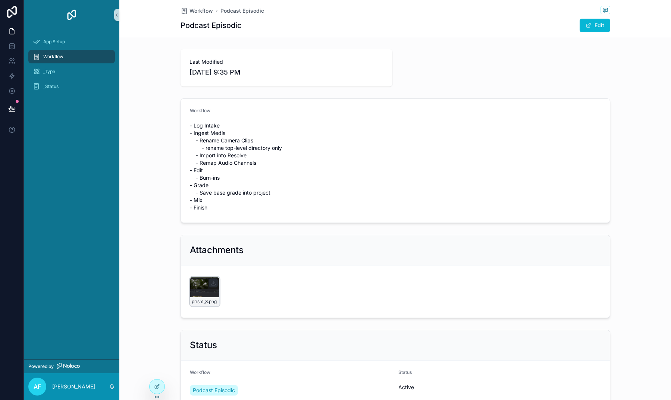
click at [204, 303] on div "prism_3 .png" at bounding box center [205, 292] width 30 height 30
click at [208, 299] on div "prism_3 .png" at bounding box center [205, 292] width 30 height 30
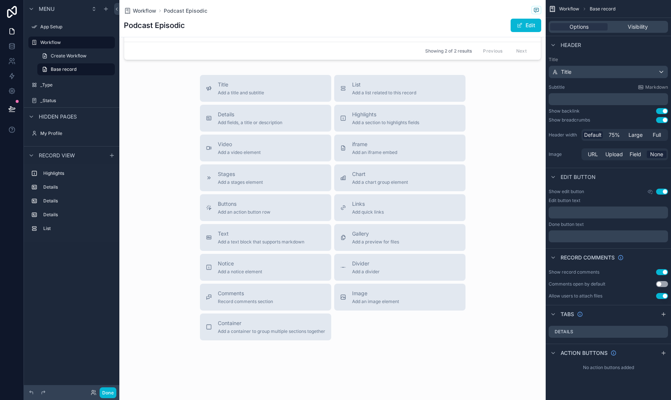
scroll to position [492, 0]
click at [248, 143] on span "Video" at bounding box center [239, 144] width 43 height 7
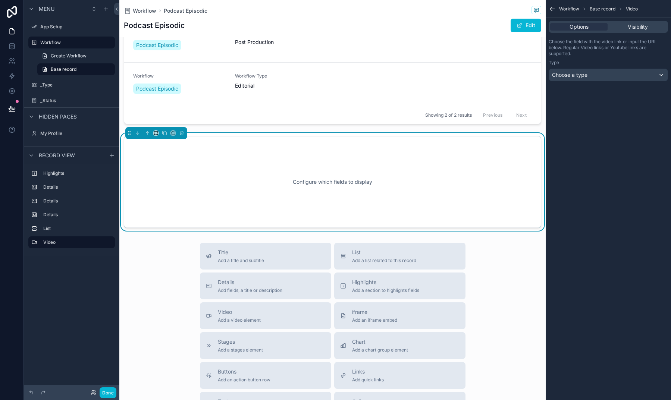
scroll to position [410, 0]
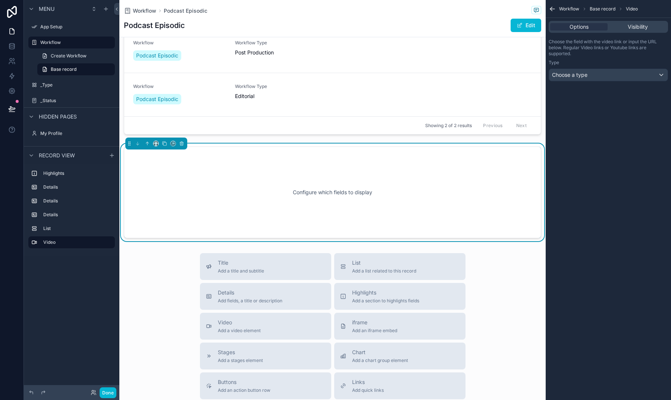
click at [563, 81] on div "Choose the field with the video link or input the URL below. Regular Video link…" at bounding box center [607, 60] width 125 height 48
click at [563, 79] on div "Choose a type" at bounding box center [608, 75] width 119 height 12
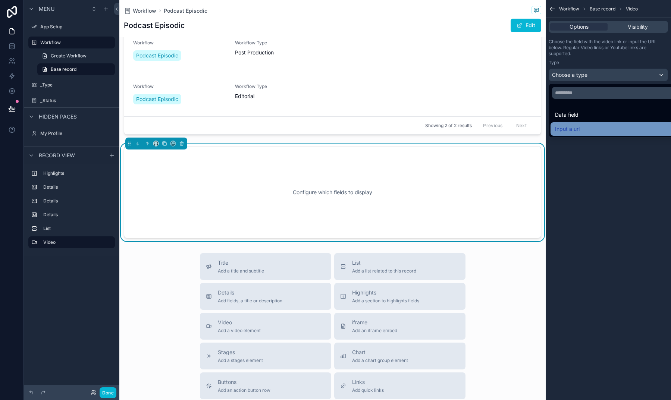
click at [566, 127] on span "Input a url" at bounding box center [567, 129] width 25 height 9
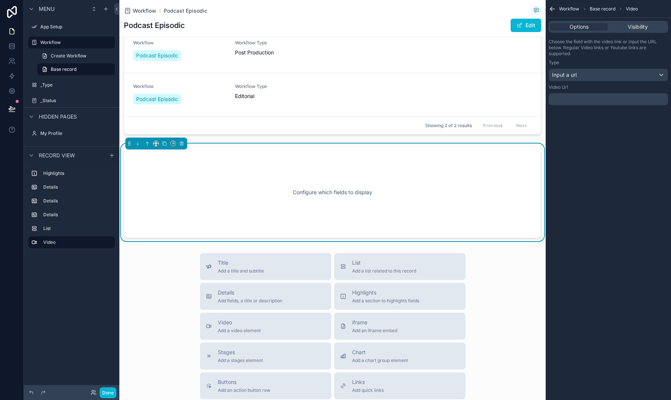
click at [564, 102] on p "﻿" at bounding box center [608, 99] width 115 height 6
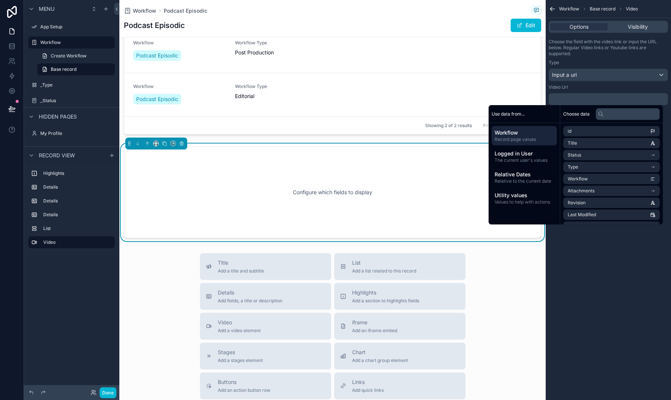
click at [564, 102] on p "﻿" at bounding box center [608, 99] width 115 height 6
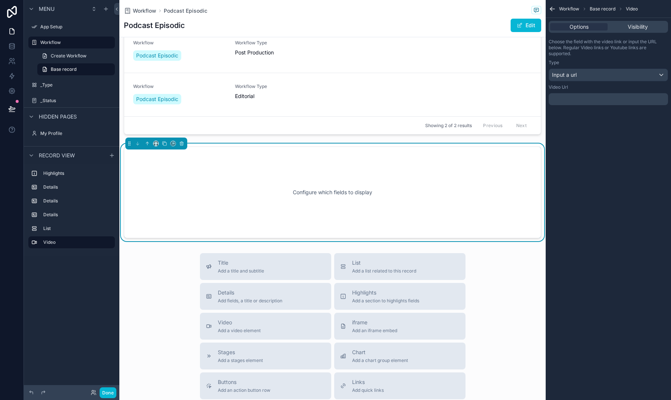
click at [573, 84] on div "Video Url" at bounding box center [607, 87] width 119 height 6
